Goal: Navigation & Orientation: Find specific page/section

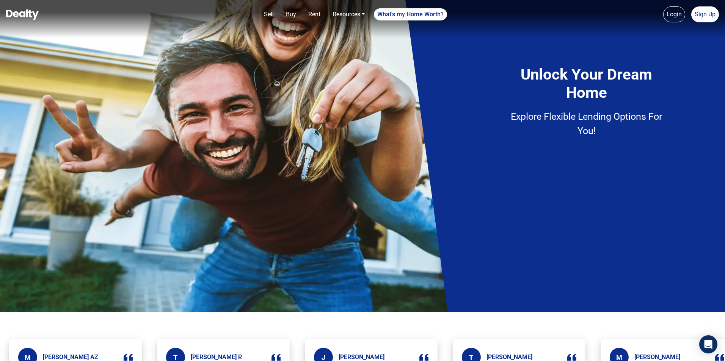
scroll to position [111, 0]
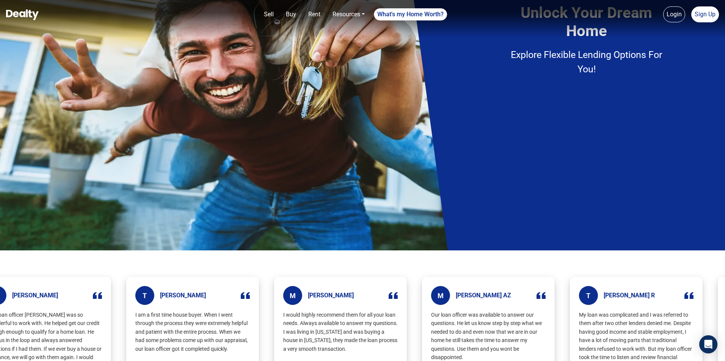
click at [9, 9] on img at bounding box center [22, 14] width 33 height 11
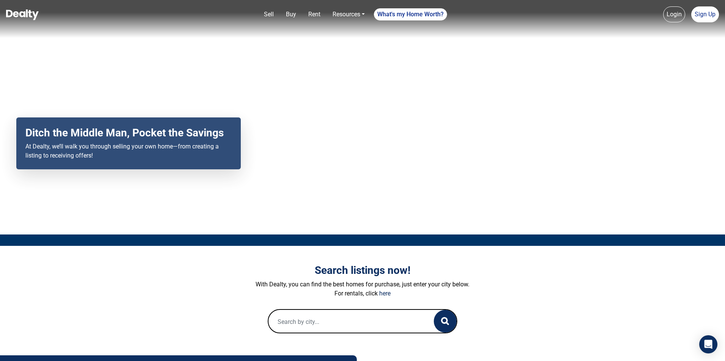
click at [299, 315] on input "text" at bounding box center [344, 322] width 150 height 24
type input "google"
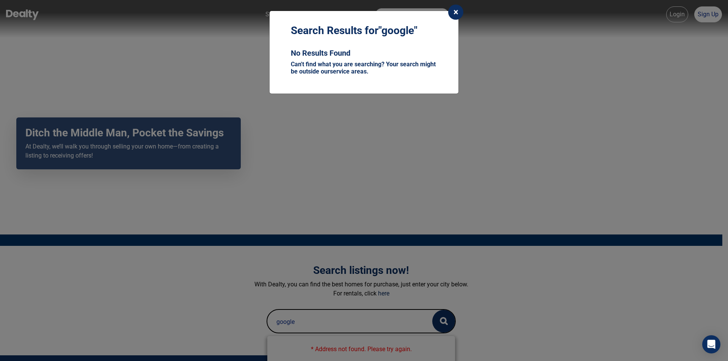
click at [456, 11] on span "×" at bounding box center [456, 12] width 5 height 11
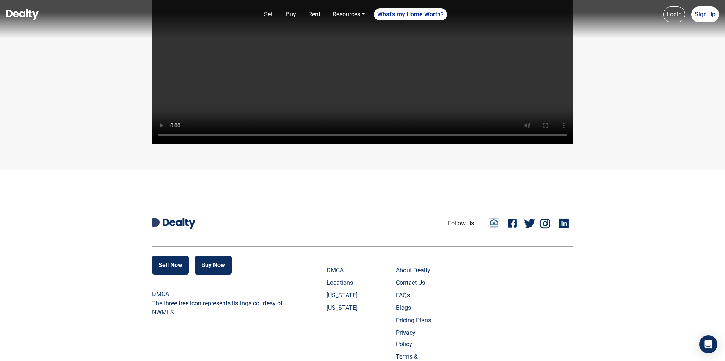
scroll to position [1723, 0]
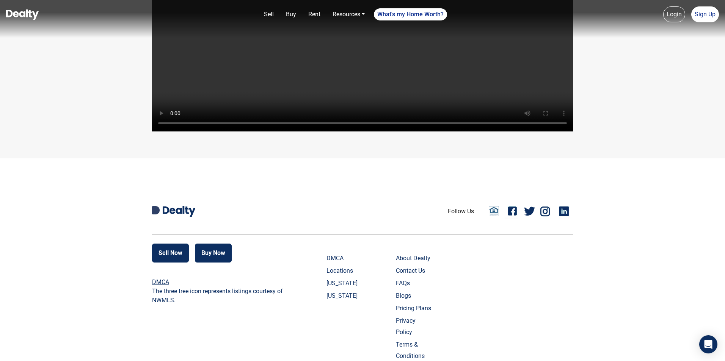
click at [327, 265] on link "Locations" at bounding box center [346, 270] width 38 height 11
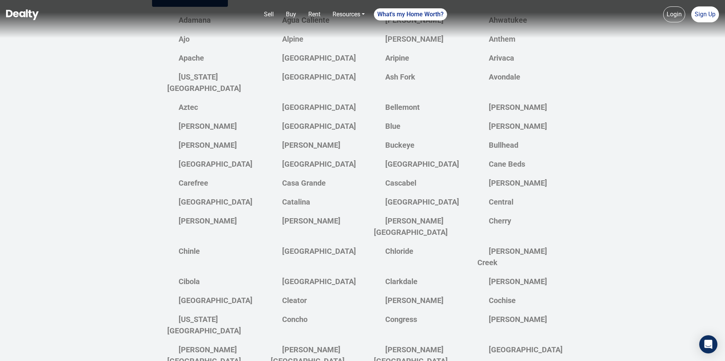
scroll to position [332, 0]
